Goal: Use online tool/utility: Utilize a website feature to perform a specific function

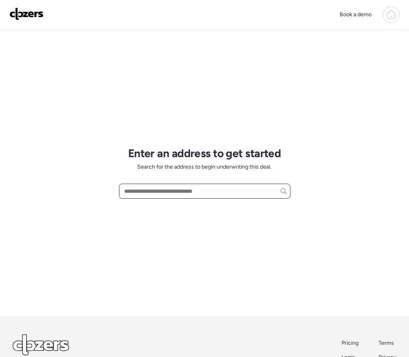
click at [212, 190] on input "text" at bounding box center [204, 191] width 164 height 11
paste input "**********"
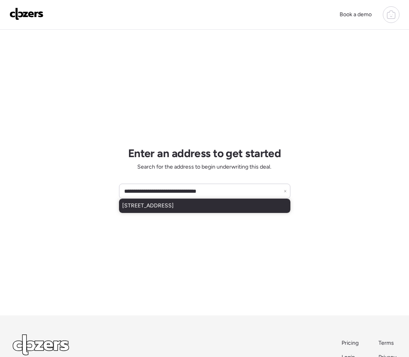
click at [174, 204] on span "4710 E Pueblo Ave, Phoenix, AZ, 85040" at bounding box center [148, 206] width 52 height 8
type input "**********"
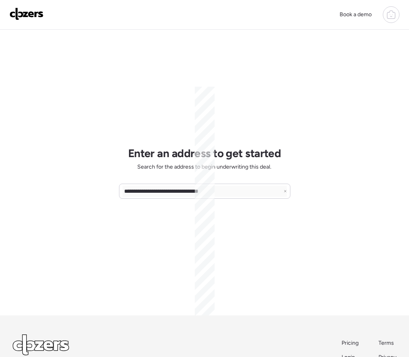
scroll to position [0, 0]
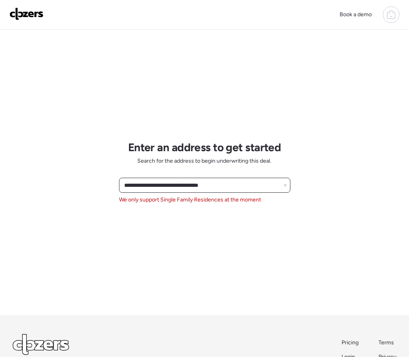
click at [283, 187] on input "**********" at bounding box center [204, 185] width 164 height 11
click at [287, 187] on div "**********" at bounding box center [204, 185] width 171 height 15
click at [286, 186] on icon at bounding box center [284, 185] width 3 height 3
click at [158, 187] on input "text" at bounding box center [204, 185] width 164 height 11
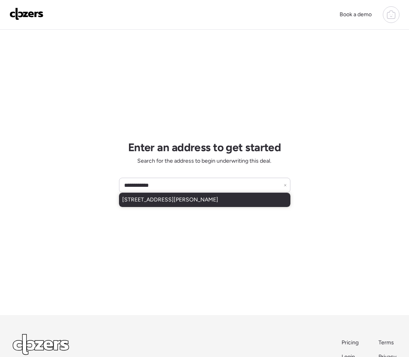
click at [155, 203] on span "319 E Hanlon St, Tampa, FL, 33604" at bounding box center [170, 200] width 96 height 8
type input "**********"
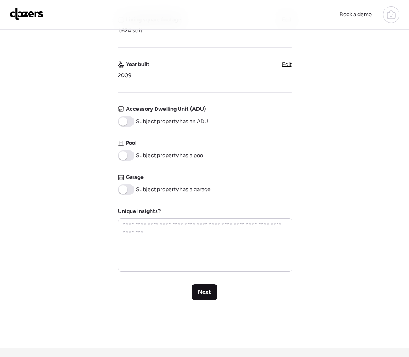
scroll to position [254, 0]
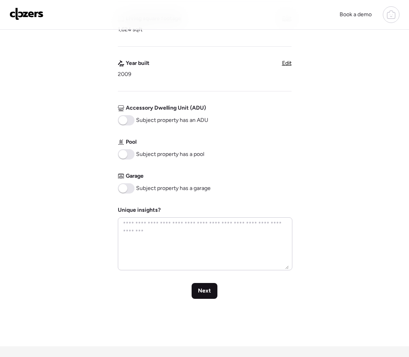
click at [207, 290] on span "Next" at bounding box center [204, 291] width 13 height 8
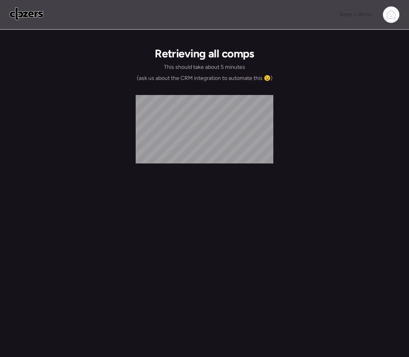
scroll to position [0, 0]
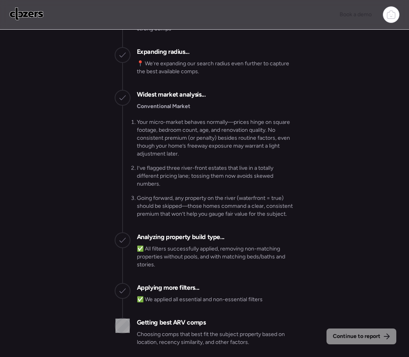
click at [349, 332] on div "Continue to report" at bounding box center [361, 337] width 70 height 16
click at [349, 333] on span "Continue to report" at bounding box center [356, 337] width 48 height 8
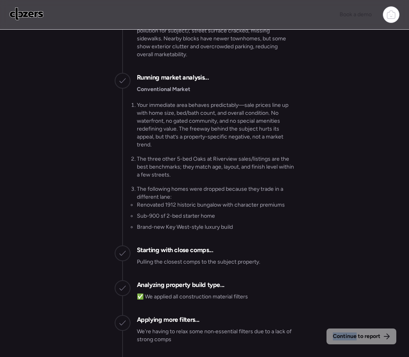
scroll to position [-793, 0]
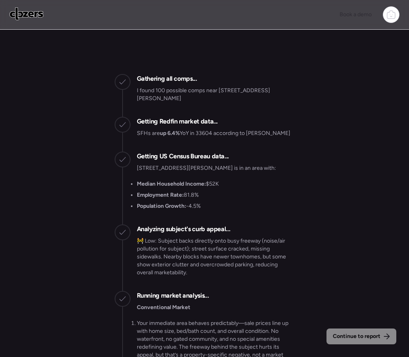
click at [138, 21] on div "Book a demo" at bounding box center [205, 14] width 390 height 17
click at [384, 15] on div at bounding box center [390, 14] width 17 height 17
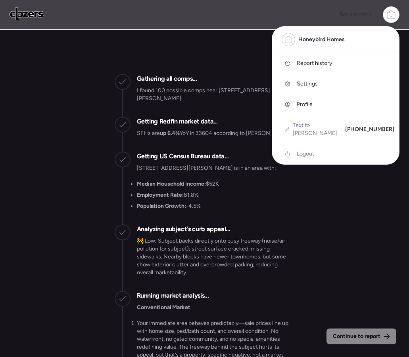
click at [317, 65] on span "Report history" at bounding box center [313, 63] width 35 height 8
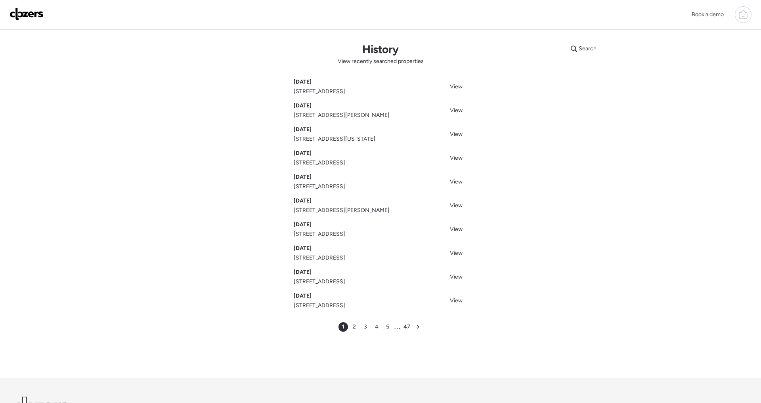
click at [408, 12] on icon at bounding box center [743, 12] width 4 height 2
click at [408, 102] on div at bounding box center [380, 179] width 761 height 403
click at [408, 107] on span "View" at bounding box center [456, 110] width 13 height 7
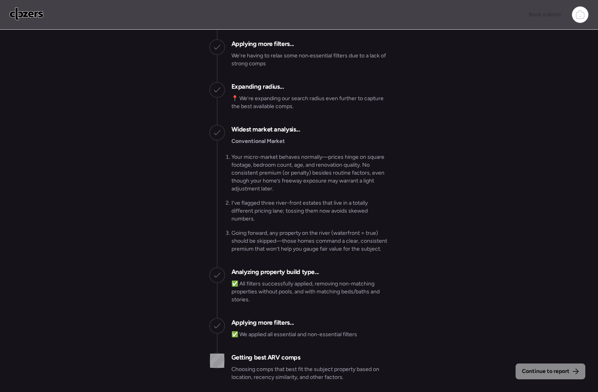
click at [527, 367] on div "Continue to report" at bounding box center [551, 372] width 70 height 16
click at [527, 369] on span "Continue to report" at bounding box center [546, 372] width 48 height 8
drag, startPoint x: 527, startPoint y: 369, endPoint x: 526, endPoint y: 361, distance: 8.0
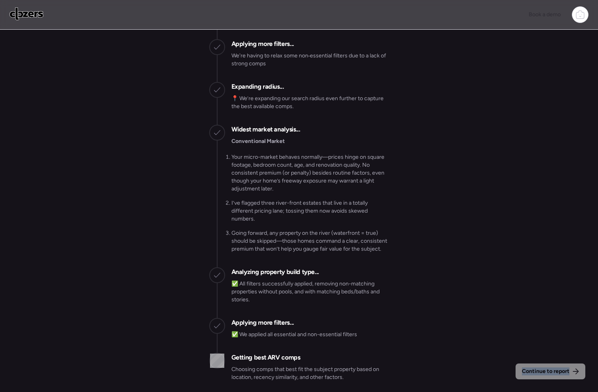
click at [527, 365] on div "Continue to report" at bounding box center [551, 372] width 70 height 16
click at [484, 232] on div "Continue to report Gathering all comps... I found 100 possible comps near [STRE…" at bounding box center [299, 212] width 598 height 365
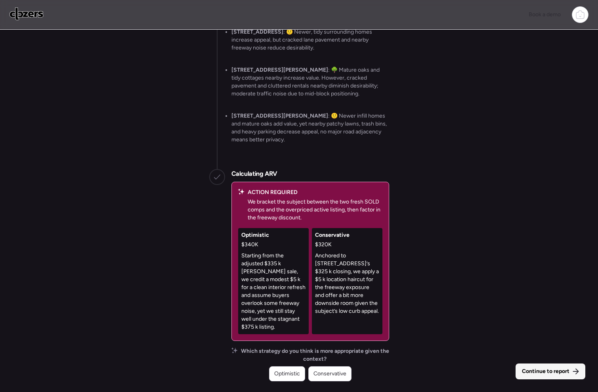
click at [560, 373] on span "Continue to report" at bounding box center [546, 372] width 48 height 8
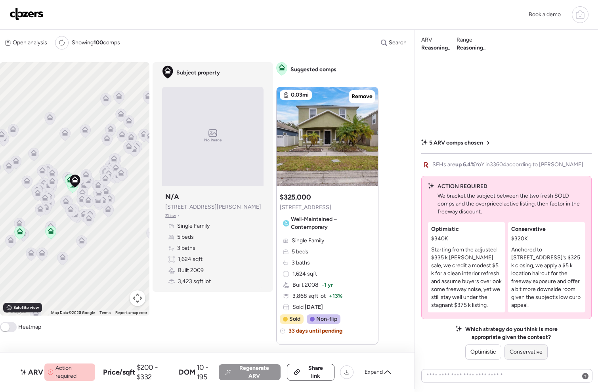
click at [527, 351] on span "Conservative" at bounding box center [526, 352] width 33 height 8
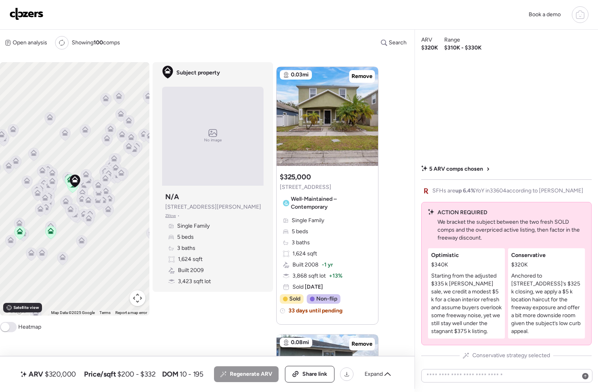
scroll to position [22, 0]
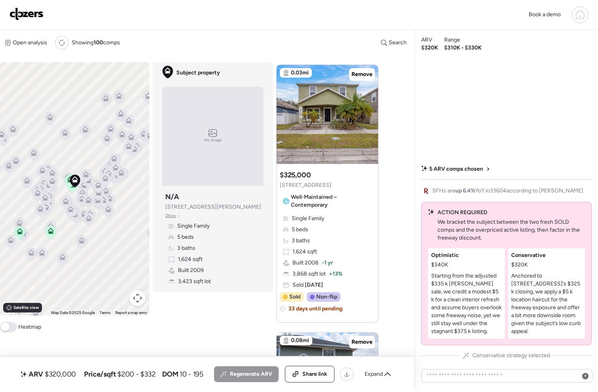
click at [69, 183] on icon at bounding box center [70, 181] width 11 height 13
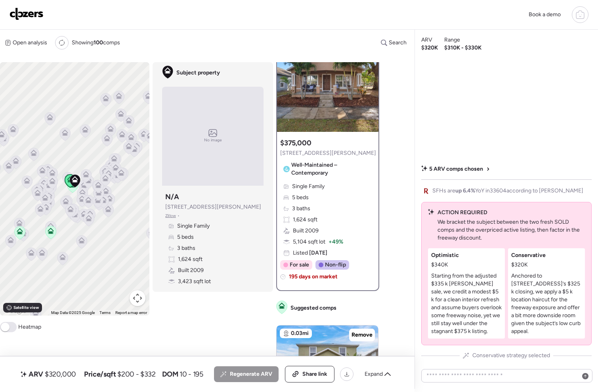
scroll to position [0, 0]
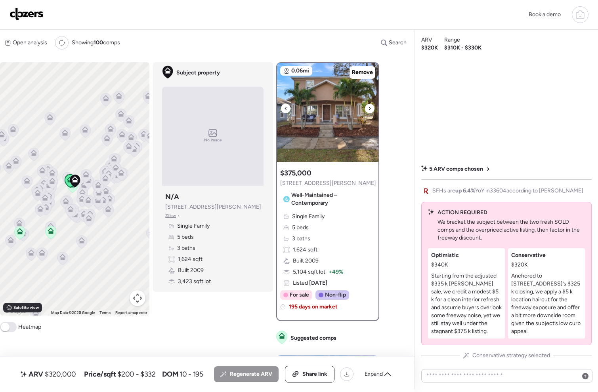
click at [369, 110] on icon at bounding box center [369, 109] width 3 height 10
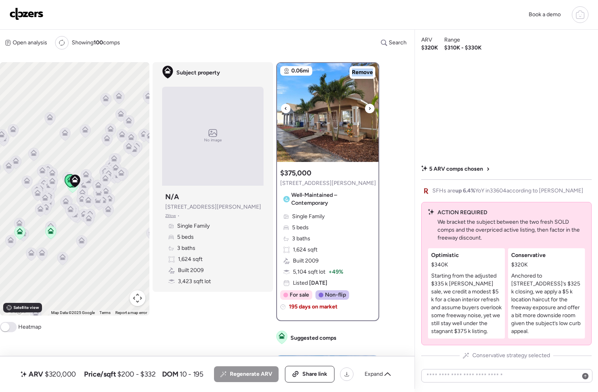
click at [369, 110] on icon at bounding box center [369, 109] width 3 height 10
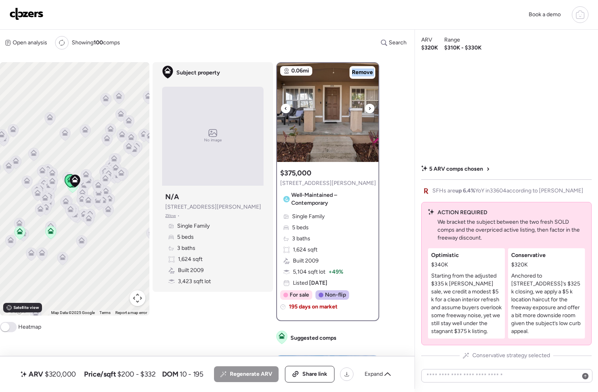
click at [369, 110] on icon at bounding box center [369, 109] width 3 height 10
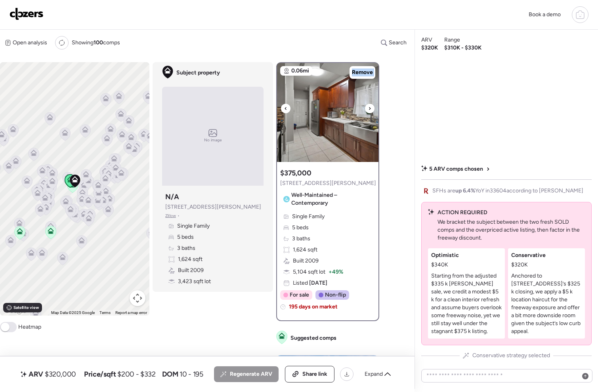
click at [369, 110] on icon at bounding box center [369, 109] width 3 height 10
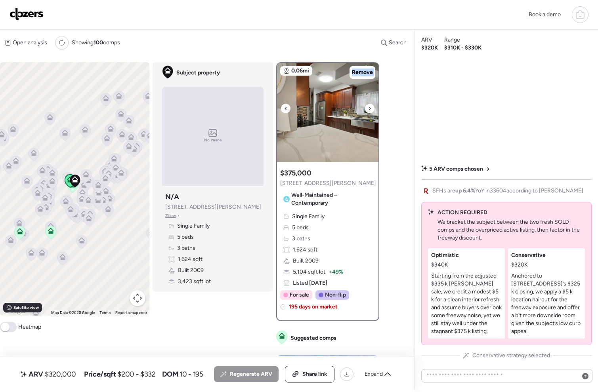
click at [369, 110] on icon at bounding box center [369, 109] width 3 height 10
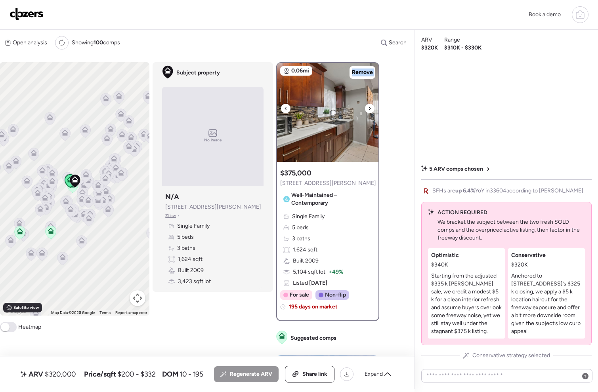
click at [369, 110] on icon at bounding box center [369, 109] width 3 height 10
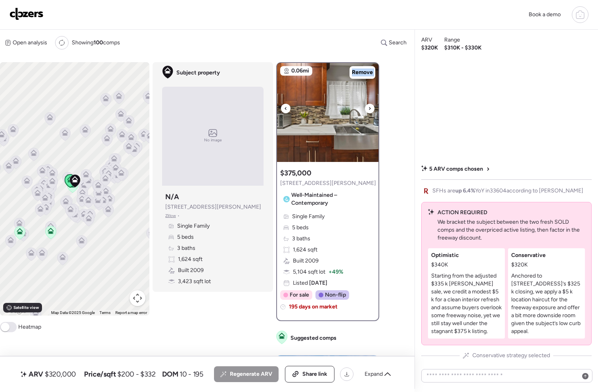
click at [324, 115] on img at bounding box center [327, 112] width 101 height 99
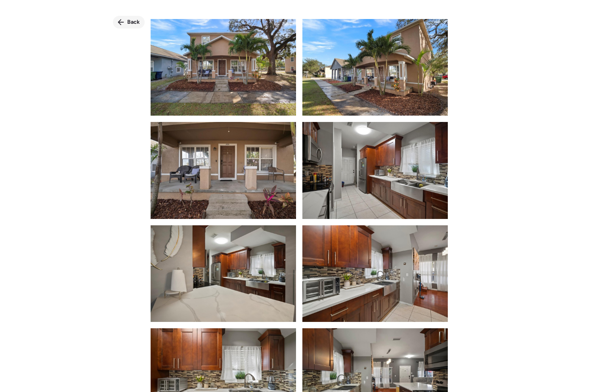
click at [127, 19] on span "Back" at bounding box center [133, 22] width 13 height 8
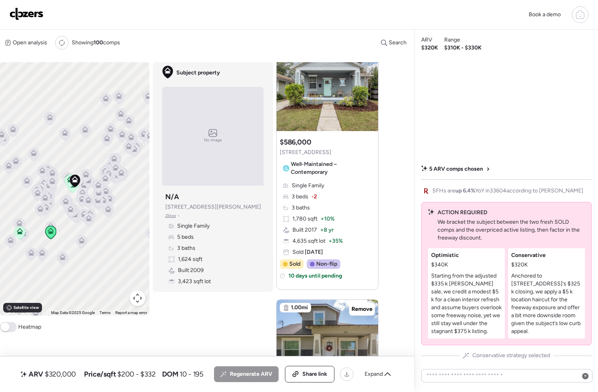
scroll to position [844, 0]
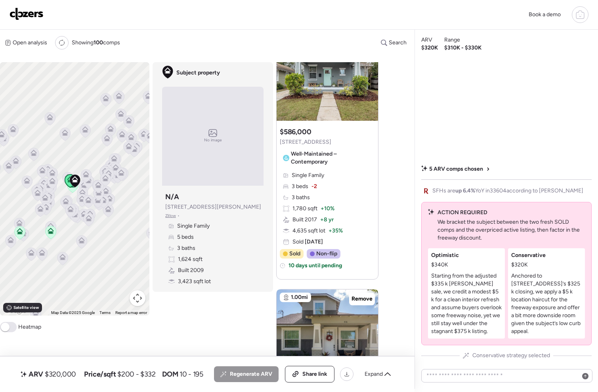
click at [23, 17] on img at bounding box center [27, 14] width 34 height 13
